Goal: Check status: Check status

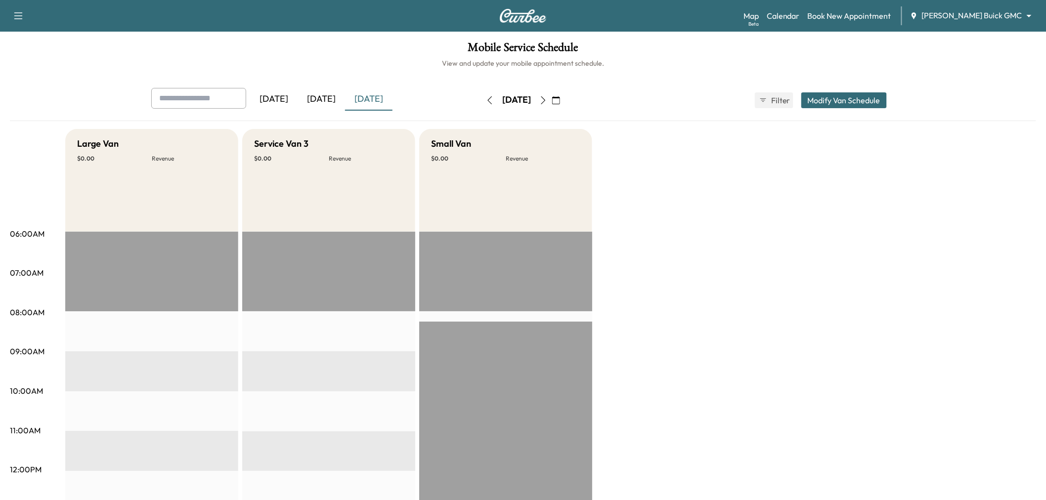
click at [384, 96] on div "[DATE]" at bounding box center [368, 99] width 47 height 23
click at [310, 98] on div "[DATE]" at bounding box center [321, 99] width 47 height 23
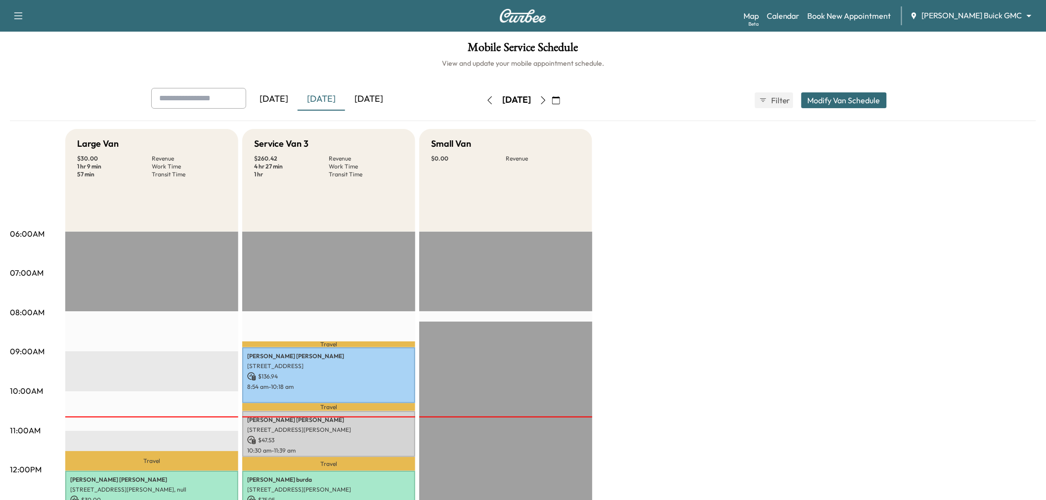
click at [363, 97] on div "[DATE]" at bounding box center [368, 99] width 47 height 23
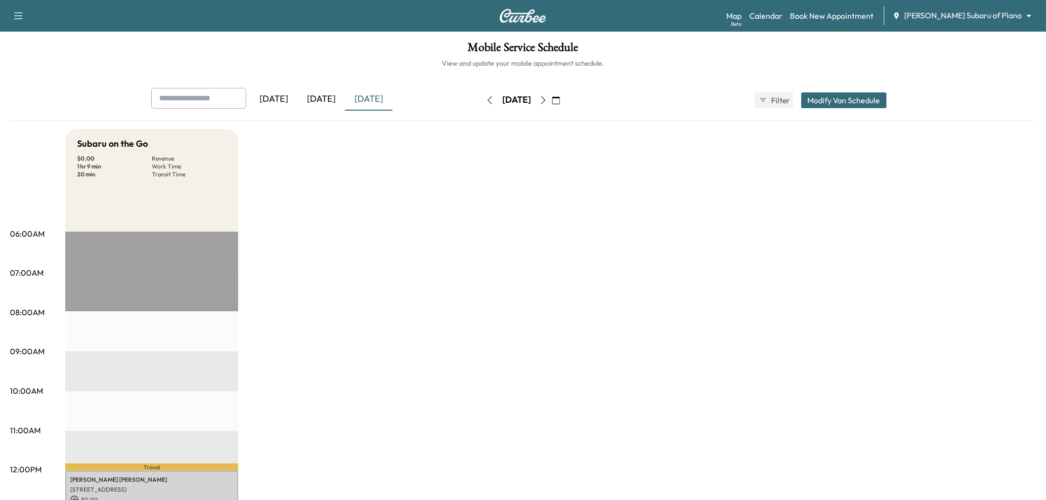
click at [375, 102] on div "[DATE]" at bounding box center [368, 99] width 47 height 23
click at [316, 98] on div "[DATE]" at bounding box center [321, 99] width 47 height 23
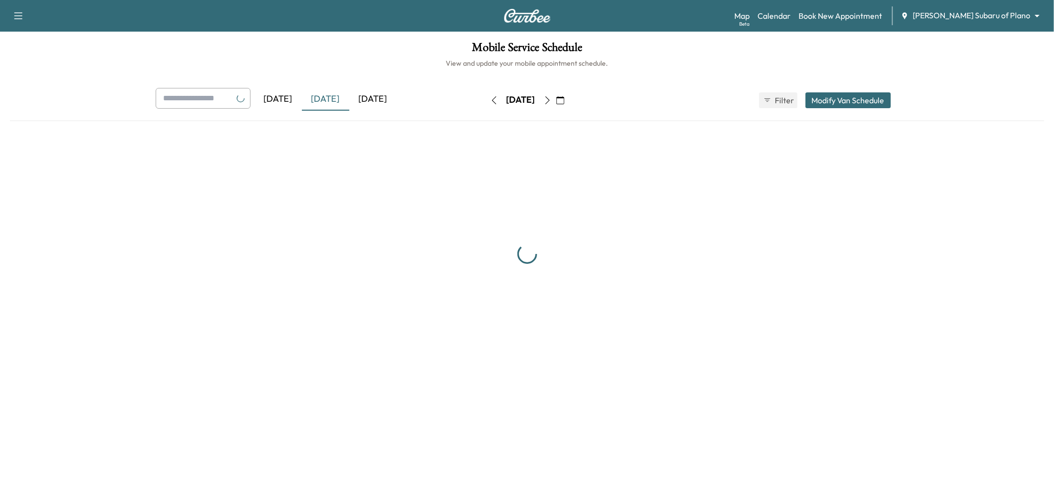
click at [377, 100] on div "[DATE]" at bounding box center [372, 99] width 47 height 23
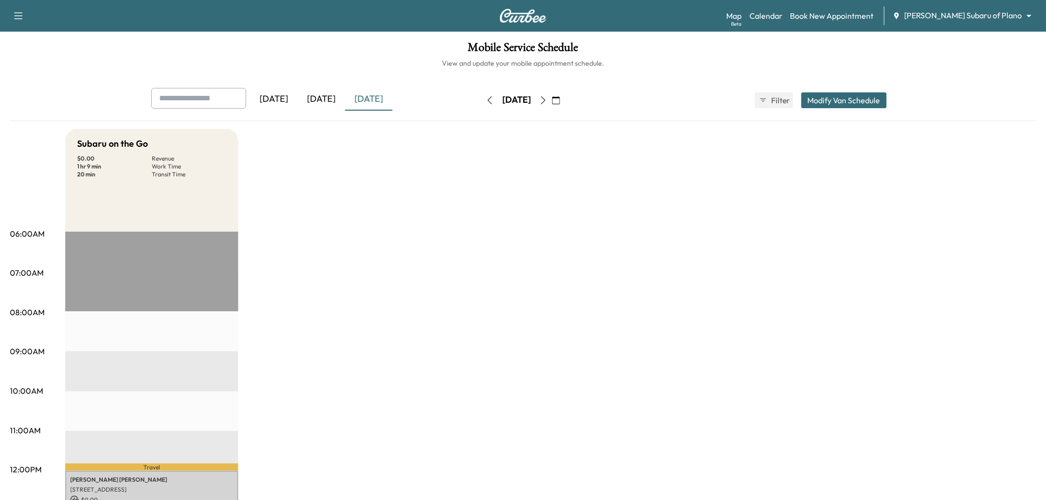
scroll to position [110, 0]
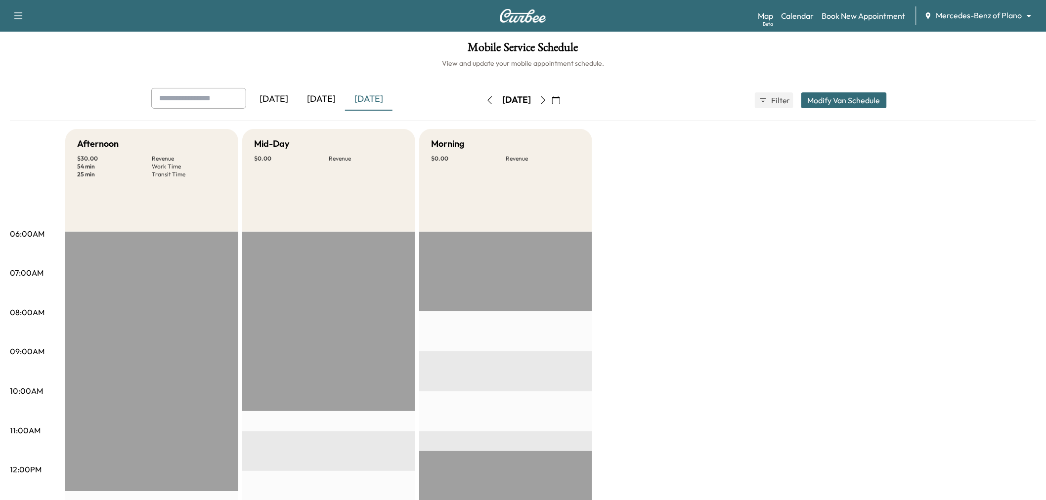
click at [318, 104] on div "[DATE]" at bounding box center [321, 99] width 47 height 23
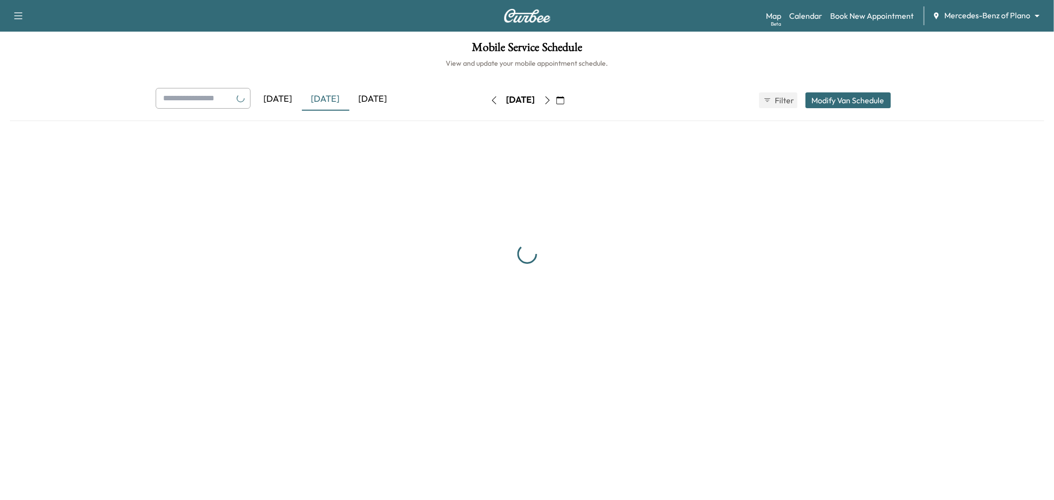
click at [382, 104] on div "[DATE]" at bounding box center [372, 99] width 47 height 23
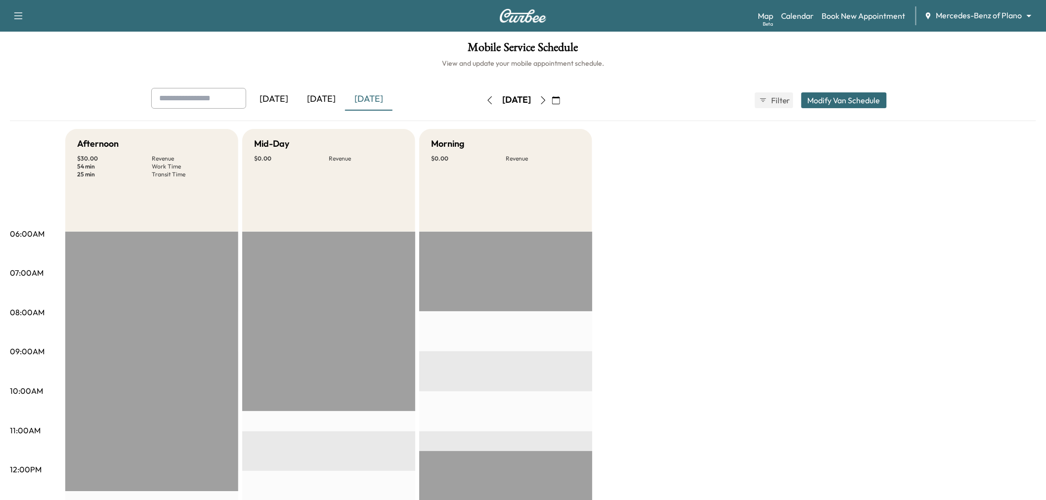
click at [325, 94] on div "[DATE]" at bounding box center [321, 99] width 47 height 23
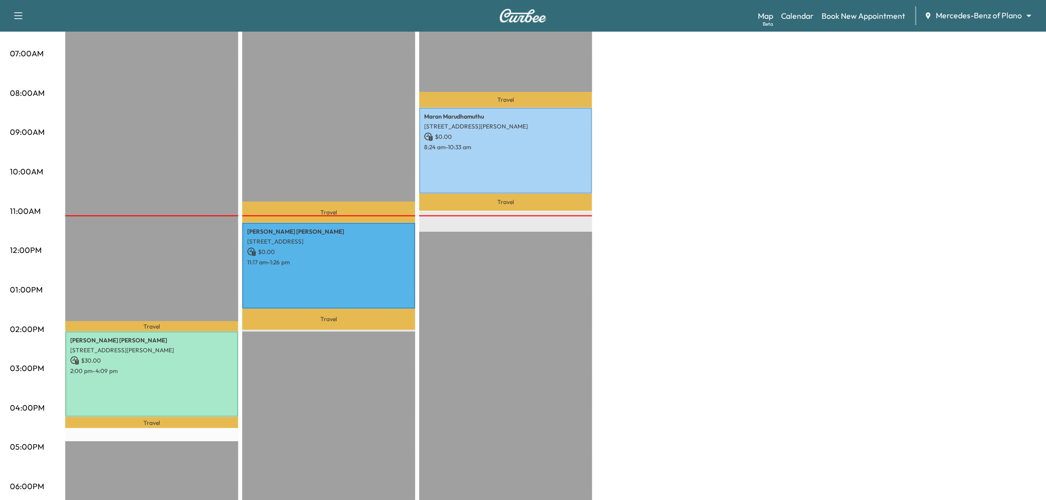
scroll to position [274, 0]
